Goal: Check status: Check status

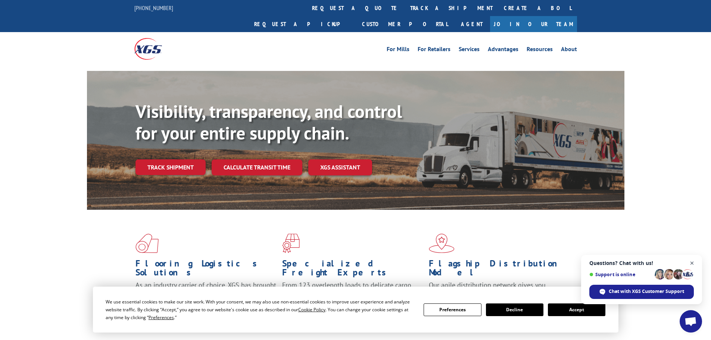
click at [692, 262] on span "Open chat" at bounding box center [691, 263] width 9 height 9
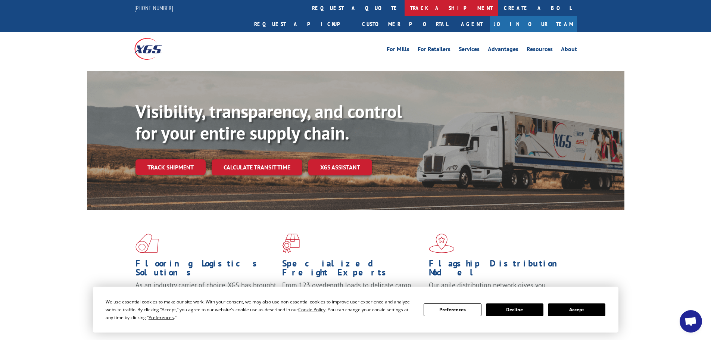
click at [405, 6] on link "track a shipment" at bounding box center [452, 8] width 94 height 16
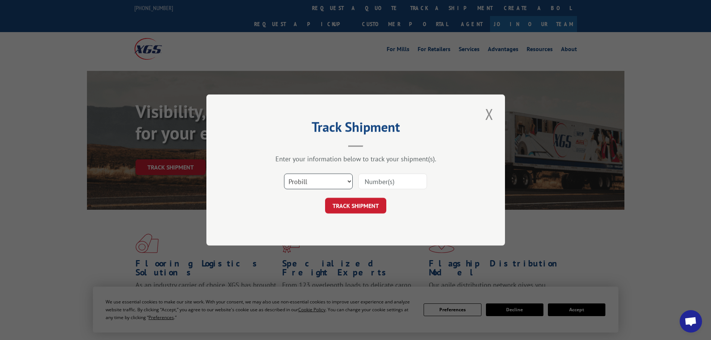
click at [312, 180] on select "Select category... Probill BOL PO" at bounding box center [318, 182] width 69 height 16
select select "bol"
click at [284, 174] on select "Select category... Probill BOL PO" at bounding box center [318, 182] width 69 height 16
click at [380, 181] on input at bounding box center [392, 182] width 69 height 16
paste input "975656"
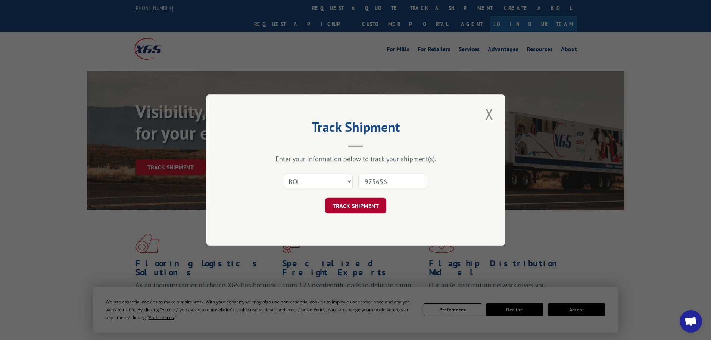
type input "975656"
click at [357, 204] on button "TRACK SHIPMENT" at bounding box center [355, 206] width 61 height 16
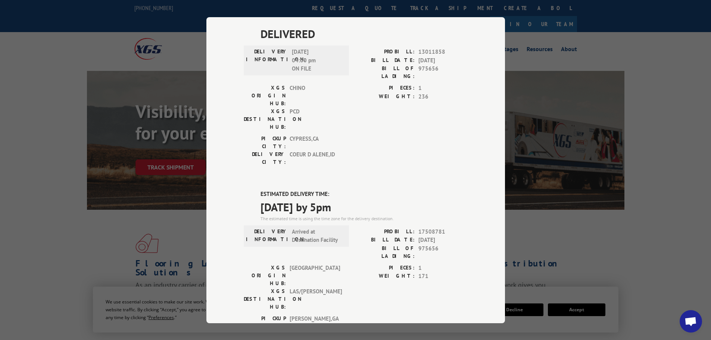
scroll to position [224, 0]
